Goal: Entertainment & Leisure: Browse casually

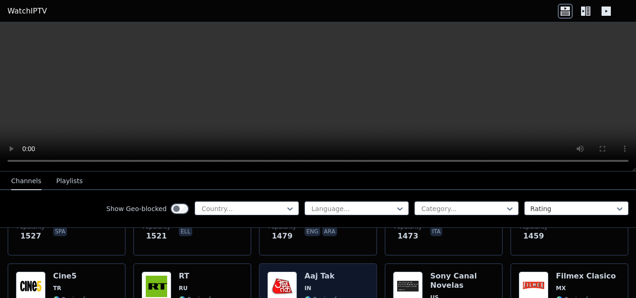
scroll to position [838, 0]
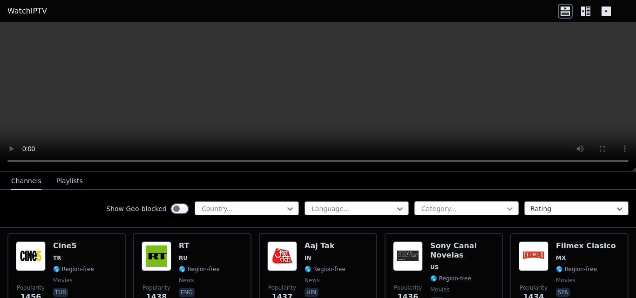
click at [505, 207] on icon at bounding box center [509, 208] width 9 height 9
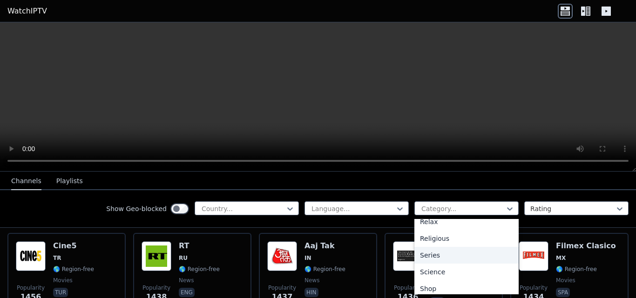
scroll to position [372, 0]
click at [463, 260] on div "Sports" at bounding box center [466, 259] width 104 height 17
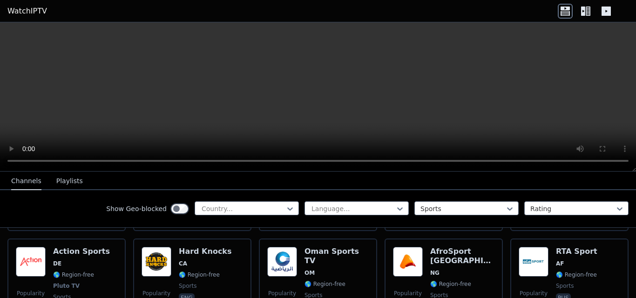
scroll to position [558, 0]
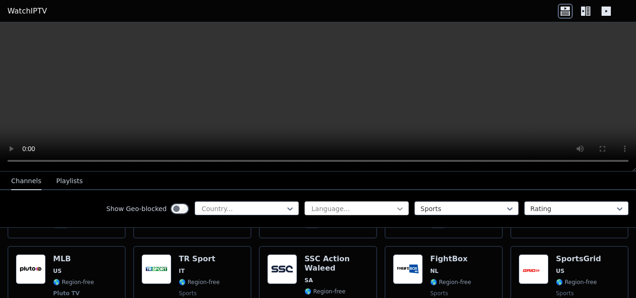
click at [395, 209] on icon at bounding box center [399, 208] width 9 height 9
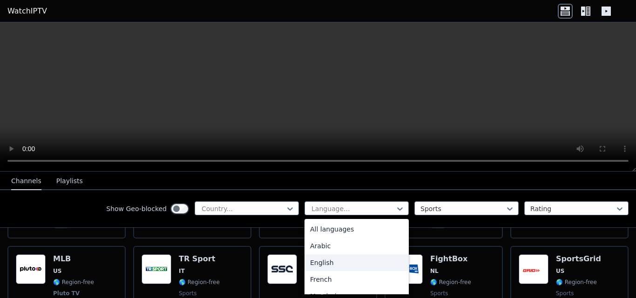
click at [351, 264] on div "English" at bounding box center [356, 263] width 104 height 17
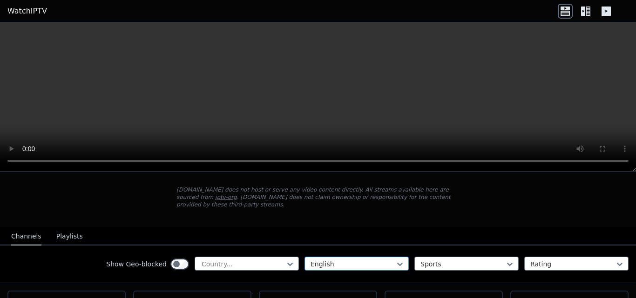
scroll to position [93, 0]
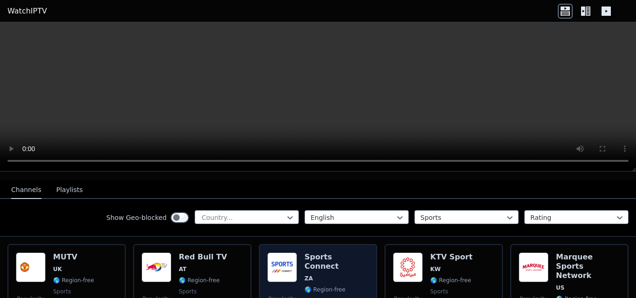
click at [295, 266] on div "Popularity 2357 Sports Connect ZA 🌎 Region-free sports eng" at bounding box center [317, 291] width 101 height 76
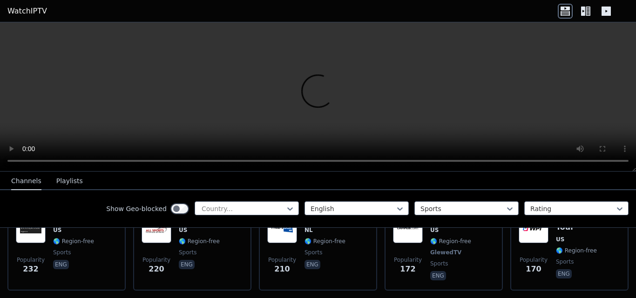
scroll to position [605, 0]
